Goal: Task Accomplishment & Management: Use online tool/utility

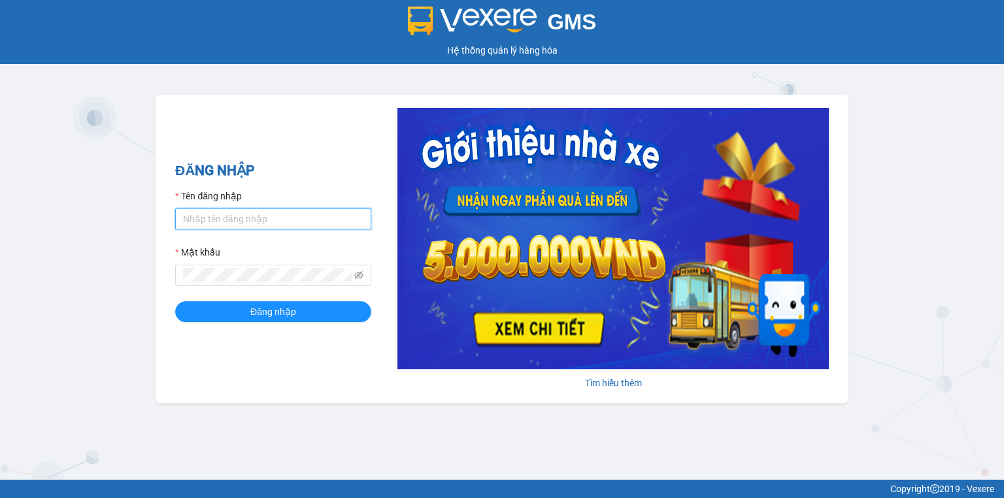
type input "ngoc.taithang"
click at [264, 324] on div "ĐĂNG NHẬP Tên đăng nhập ngoc.taithang Mật khẩu Đăng nhập" at bounding box center [273, 249] width 196 height 178
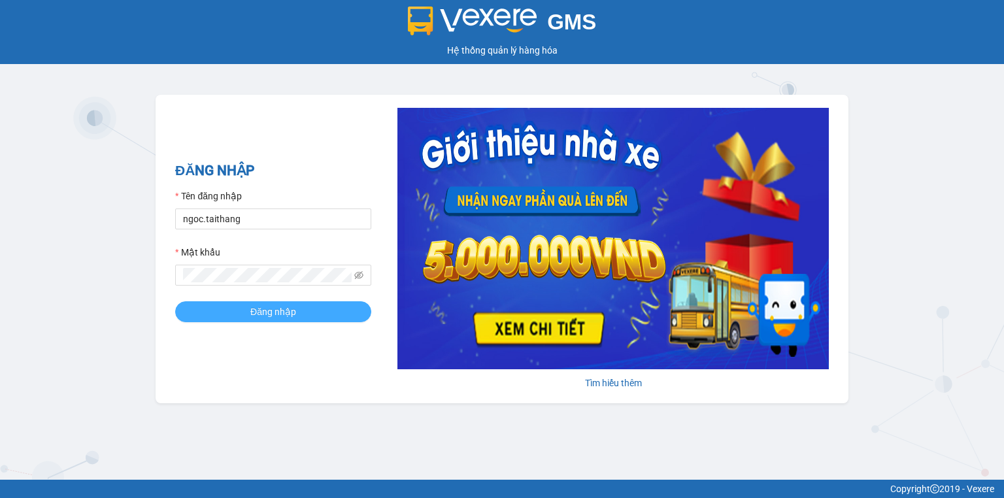
click at [267, 317] on span "Đăng nhập" at bounding box center [273, 312] width 46 height 14
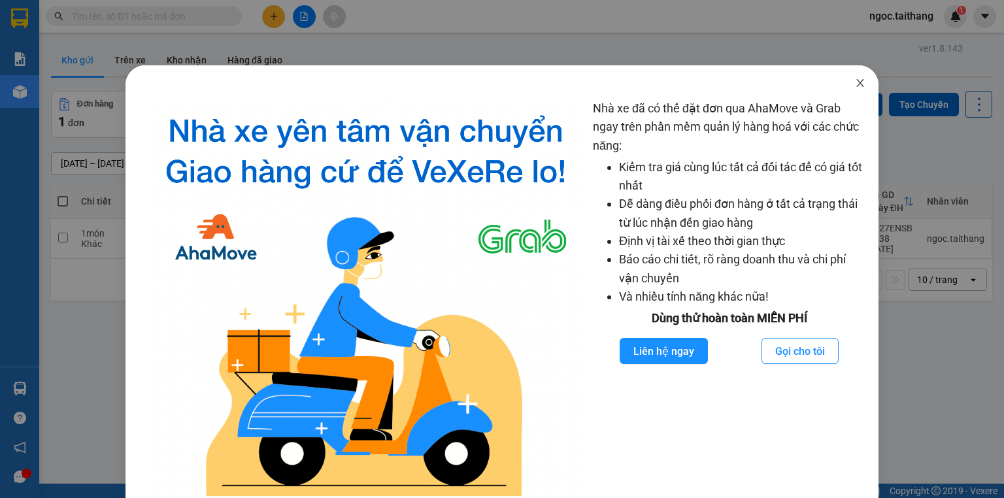
click at [853, 78] on span "Close" at bounding box center [860, 83] width 37 height 37
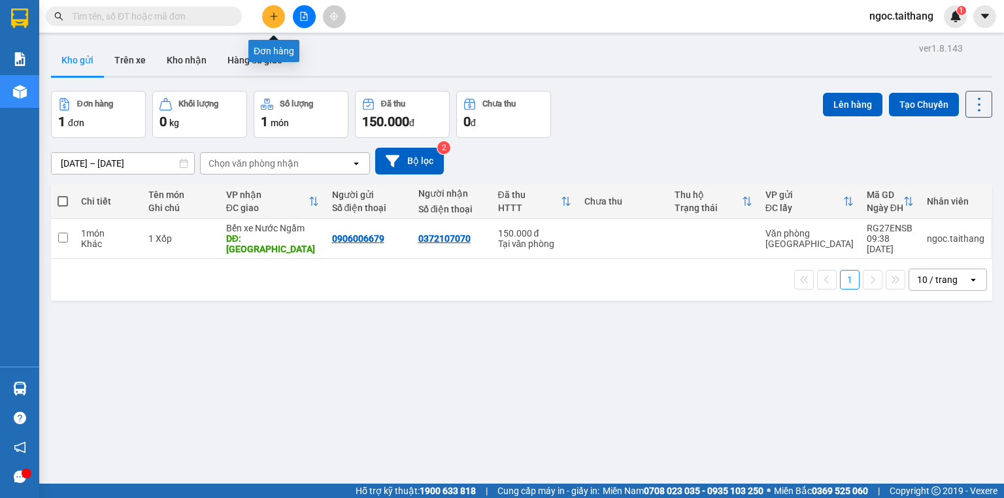
click at [275, 5] on button at bounding box center [273, 16] width 23 height 23
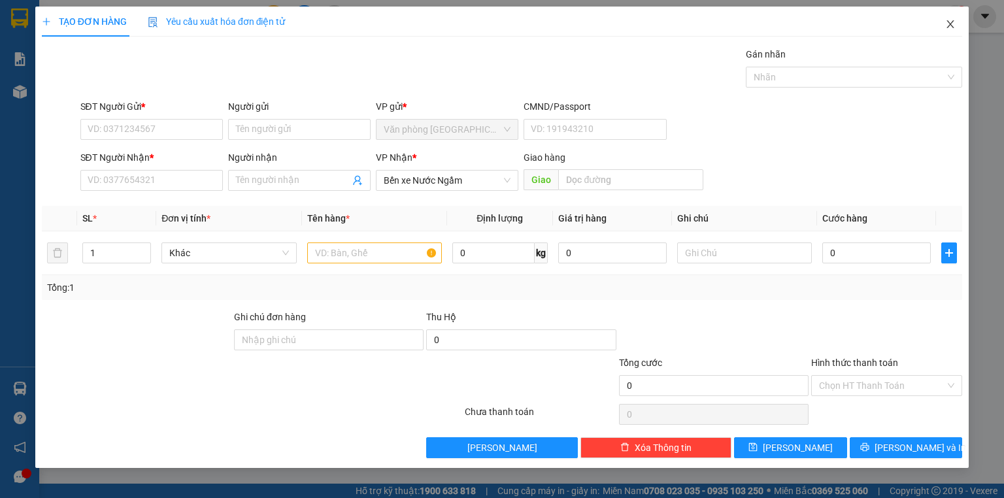
click at [948, 23] on icon "close" at bounding box center [951, 24] width 10 height 10
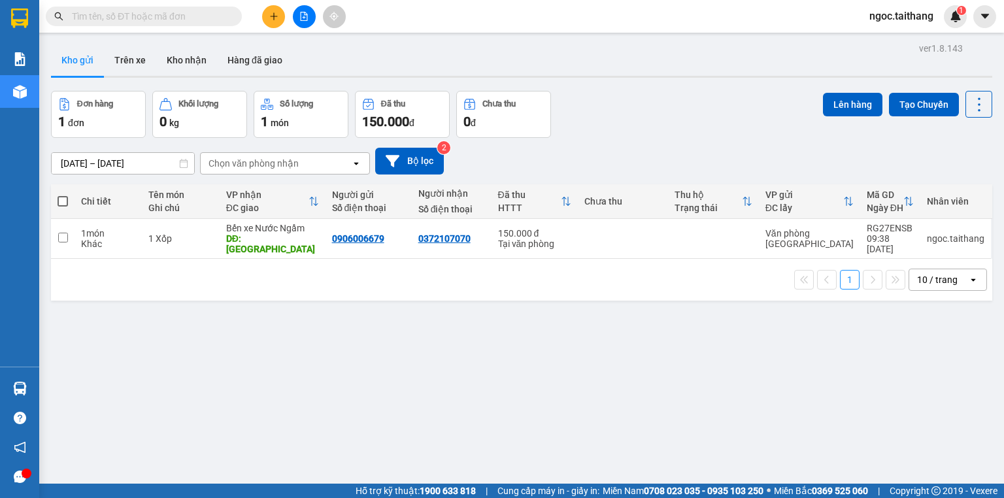
click at [948, 23] on div "1" at bounding box center [955, 16] width 23 height 23
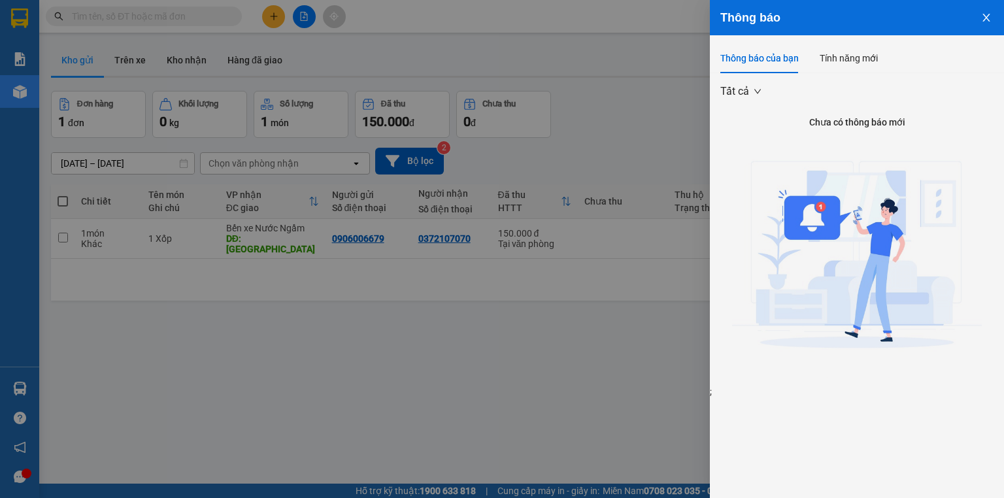
click at [991, 21] on icon "close" at bounding box center [987, 17] width 10 height 10
